Goal: Navigation & Orientation: Find specific page/section

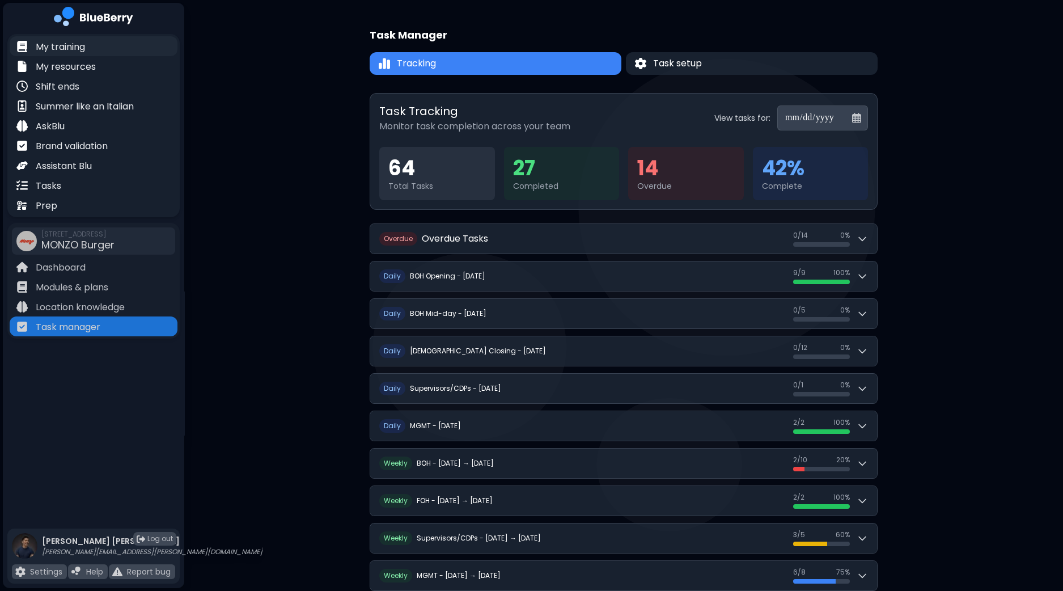
click at [74, 43] on p "My training" at bounding box center [60, 47] width 49 height 14
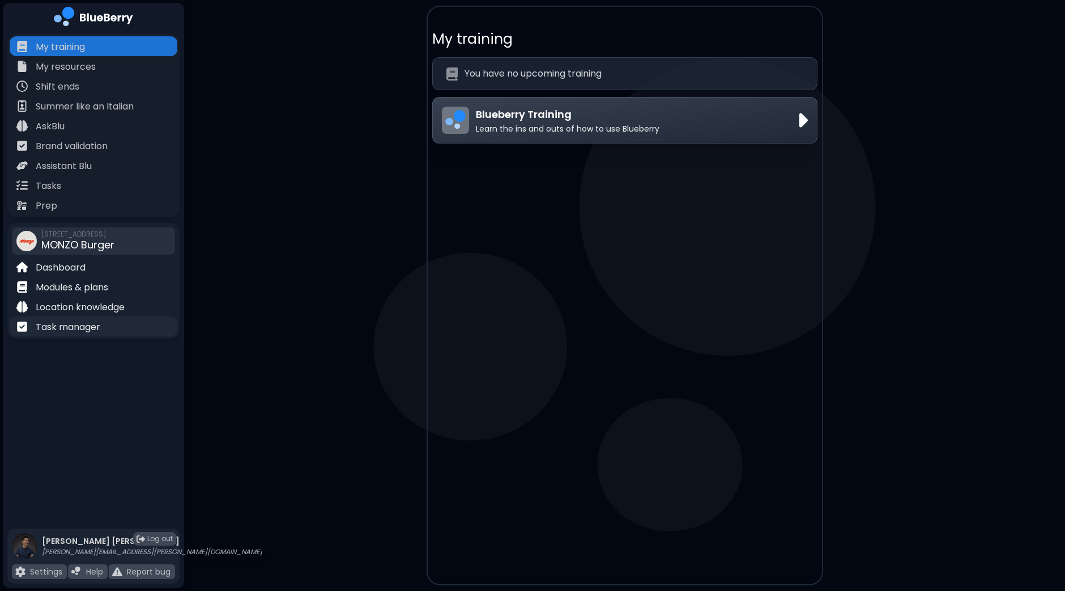
click at [68, 326] on p "Task manager" at bounding box center [68, 327] width 65 height 14
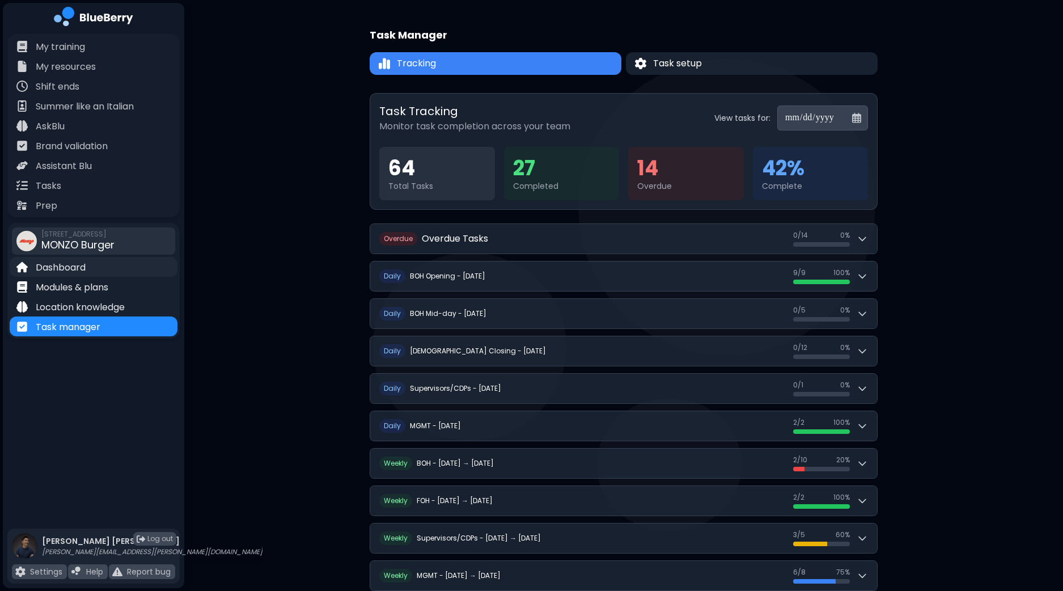
click at [77, 269] on p "Dashboard" at bounding box center [61, 268] width 50 height 14
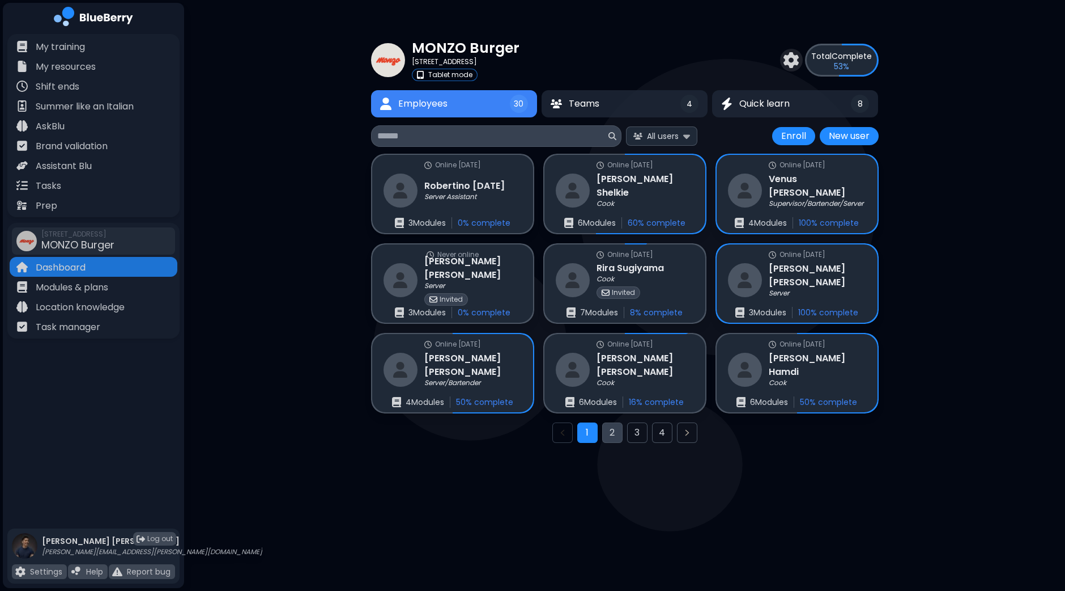
click at [615, 432] on button "2" at bounding box center [612, 432] width 20 height 20
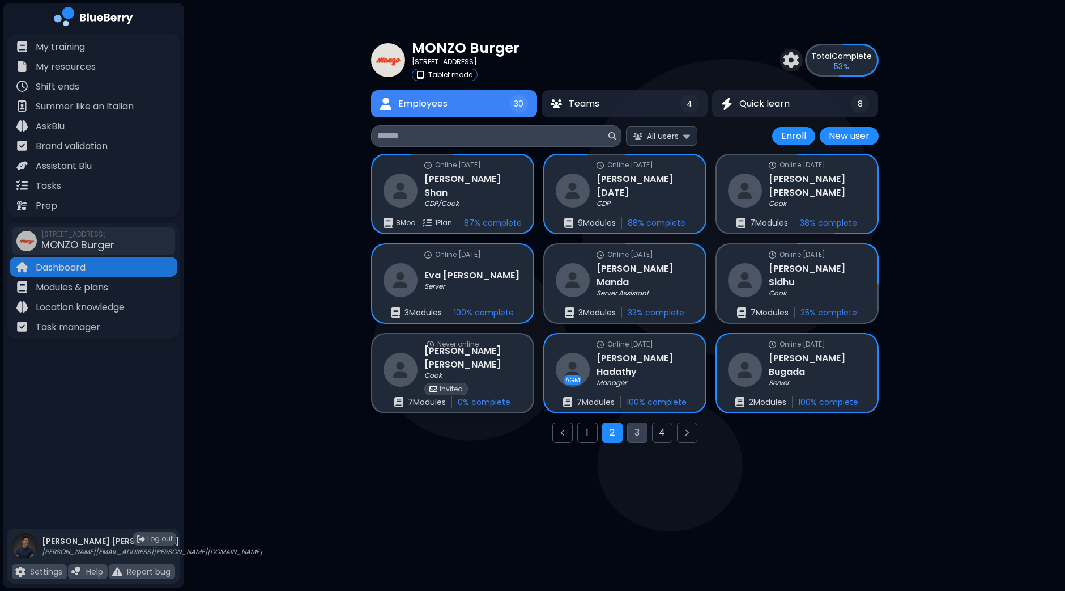
click at [637, 434] on button "3" at bounding box center [637, 432] width 20 height 20
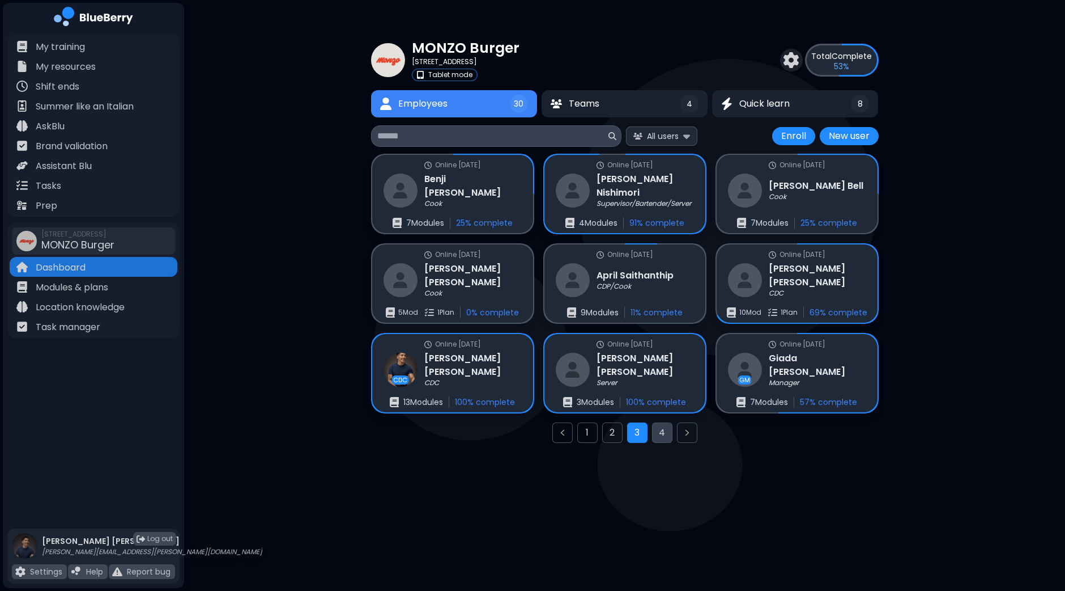
click at [657, 432] on button "4" at bounding box center [662, 432] width 20 height 20
